Goal: Task Accomplishment & Management: Manage account settings

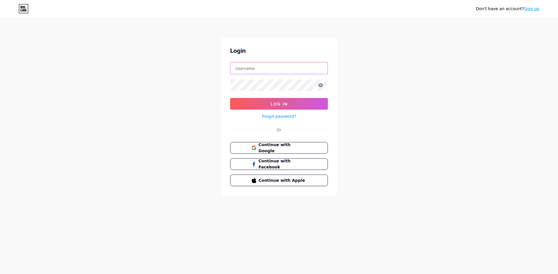
drag, startPoint x: 0, startPoint y: 0, endPoint x: 260, endPoint y: 69, distance: 269.3
click at [260, 69] on input "text" at bounding box center [278, 68] width 97 height 12
type input "[EMAIL_ADDRESS][DOMAIN_NAME]"
drag, startPoint x: 239, startPoint y: 64, endPoint x: 212, endPoint y: 62, distance: 27.6
click at [212, 63] on div "Don't have an account? Sign up Login [EMAIL_ADDRESS][DOMAIN_NAME] Log In Forgot…" at bounding box center [279, 107] width 558 height 214
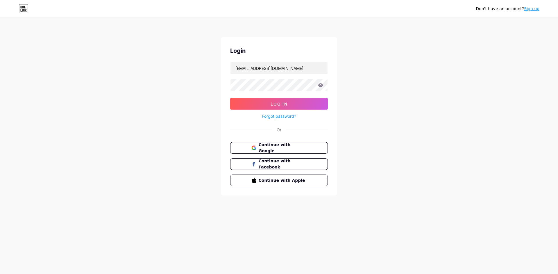
click at [278, 118] on link "Forgot password?" at bounding box center [279, 116] width 34 height 6
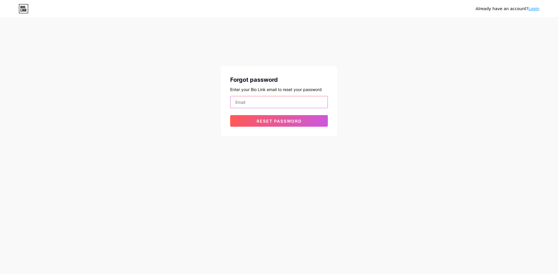
click at [255, 104] on input "email" at bounding box center [278, 102] width 97 height 12
paste input "[EMAIL_ADDRESS][DOMAIN_NAME]"
type input "[EMAIL_ADDRESS][DOMAIN_NAME]"
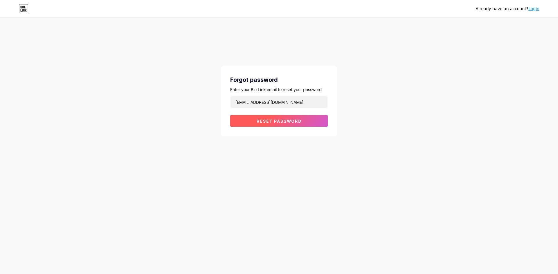
click at [267, 124] on button "Reset password" at bounding box center [279, 121] width 98 height 12
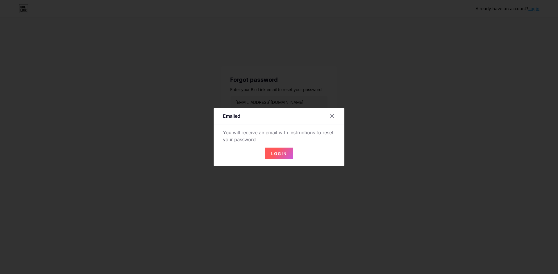
click at [279, 151] on span "Login" at bounding box center [279, 153] width 16 height 5
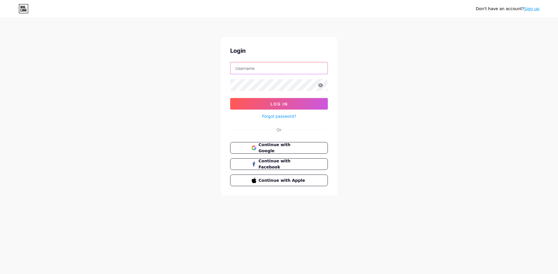
click at [277, 73] on input "text" at bounding box center [278, 68] width 97 height 12
paste input "[EMAIL_ADDRESS][DOMAIN_NAME]"
type input "[EMAIL_ADDRESS][DOMAIN_NAME]"
click at [230, 98] on button "Log In" at bounding box center [279, 104] width 98 height 12
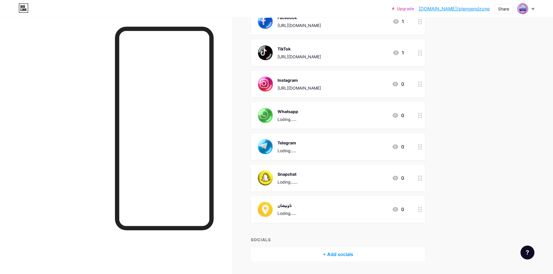
scroll to position [116, 0]
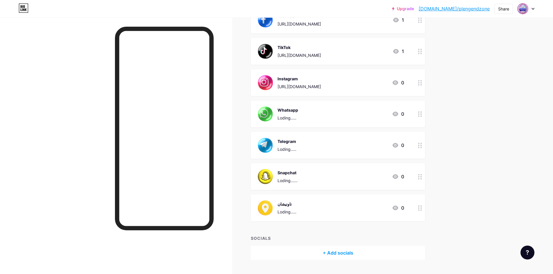
click at [333, 147] on div "Telegram Loding..... 0" at bounding box center [331, 145] width 146 height 15
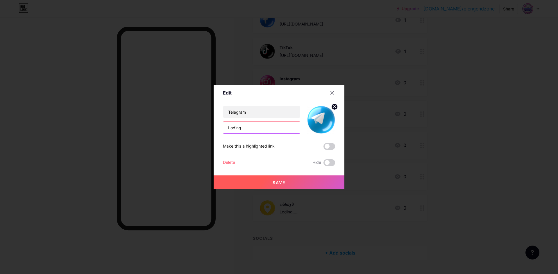
click at [252, 129] on input "Loding....." at bounding box center [261, 128] width 77 height 12
click at [324, 25] on div at bounding box center [279, 137] width 558 height 274
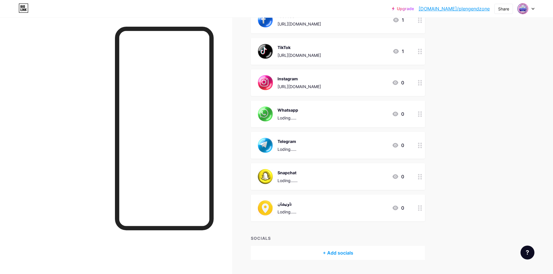
click at [422, 145] on circle at bounding box center [421, 145] width 1 height 1
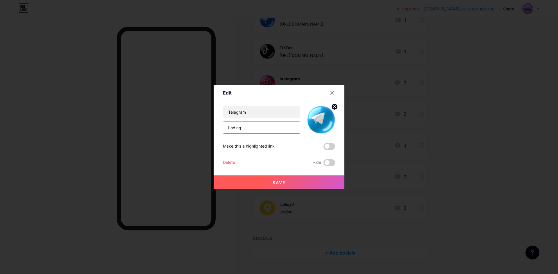
drag, startPoint x: 254, startPoint y: 132, endPoint x: 208, endPoint y: 130, distance: 46.2
click at [208, 131] on div "Edit Content YouTube Play YouTube video without leaving your page. ADD Vimeo Pl…" at bounding box center [279, 137] width 558 height 274
paste input "[DOMAIN_NAME][URL]"
type input "[DOMAIN_NAME][URL]"
click at [269, 181] on button "Save" at bounding box center [278, 183] width 131 height 14
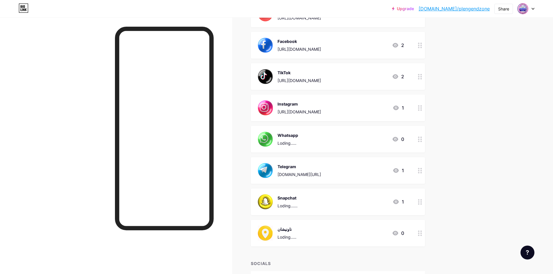
scroll to position [131, 0]
